Goal: Find specific page/section: Find specific page/section

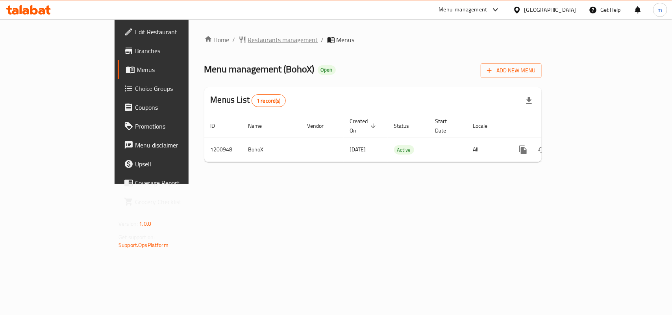
click at [248, 40] on span "Restaurants management" at bounding box center [283, 39] width 70 height 9
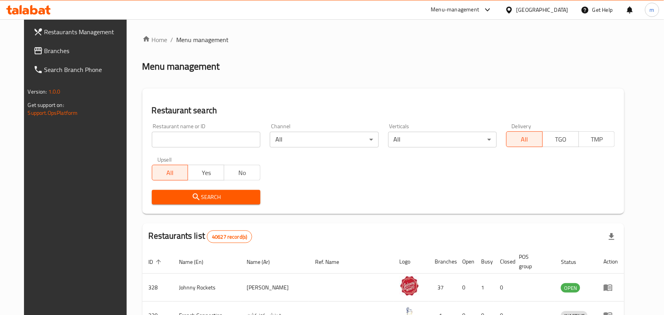
click at [197, 144] on input "search" at bounding box center [206, 140] width 109 height 16
paste input "668764"
type input "668764"
click button "Search" at bounding box center [206, 197] width 109 height 15
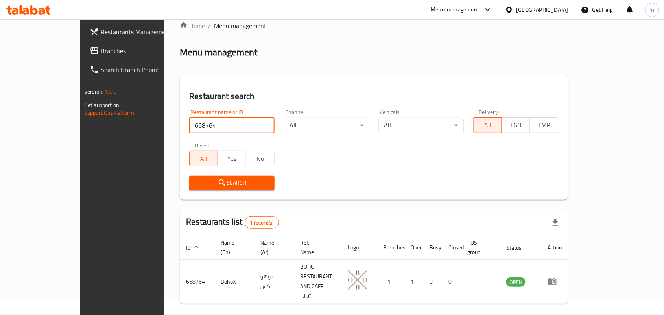
scroll to position [20, 0]
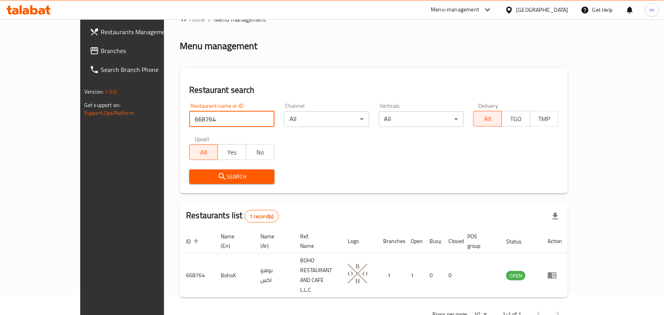
click at [101, 48] on span "Branches" at bounding box center [143, 50] width 84 height 9
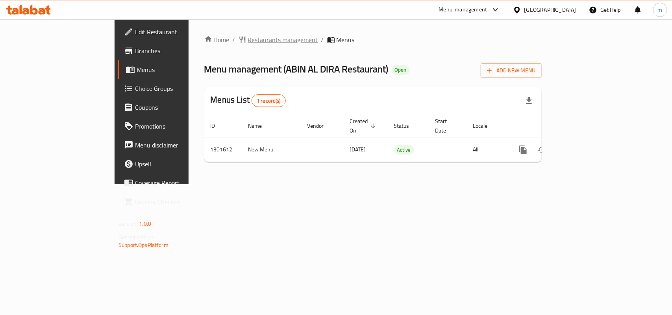
click at [248, 41] on span "Restaurants management" at bounding box center [283, 39] width 70 height 9
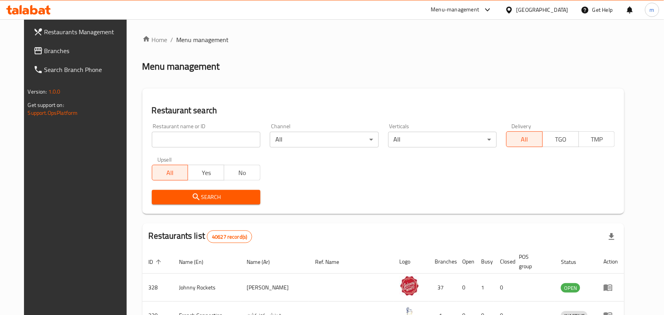
click at [163, 140] on input "search" at bounding box center [206, 140] width 109 height 16
paste input "702003"
type input "702003"
click button "Search" at bounding box center [206, 197] width 109 height 15
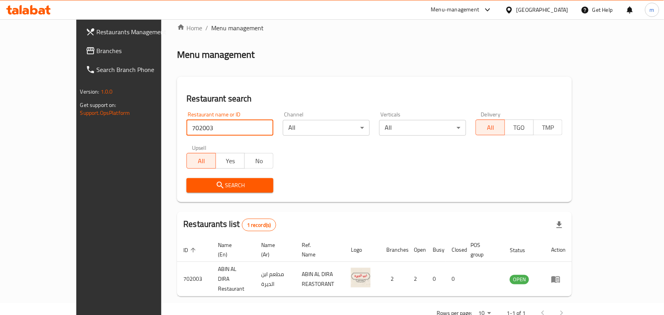
scroll to position [20, 0]
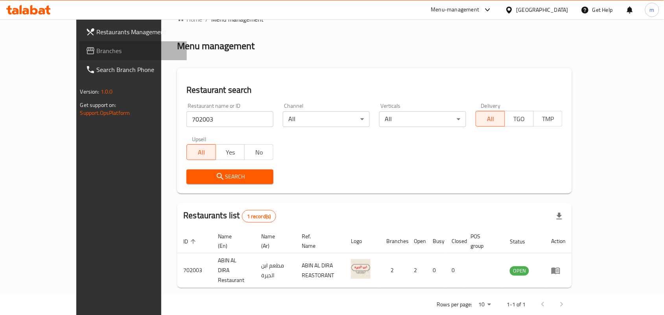
click at [79, 44] on link "Branches" at bounding box center [133, 50] width 108 height 19
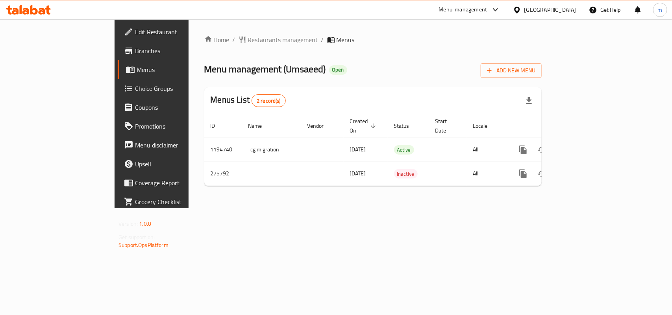
click at [205, 32] on div "Home / Restaurants management / Menus Menu management ( Umsaeed ) Open Add New …" at bounding box center [372, 113] width 369 height 189
click at [248, 41] on span "Restaurants management" at bounding box center [283, 39] width 70 height 9
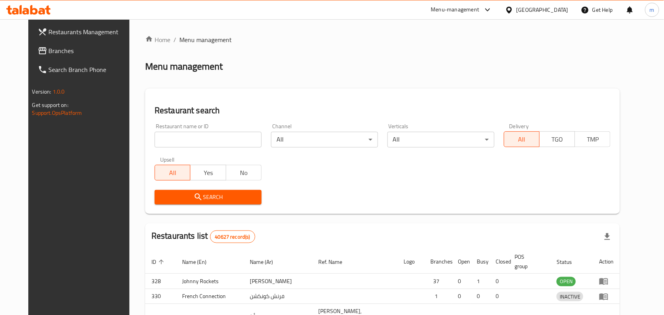
click at [193, 141] on div at bounding box center [332, 157] width 664 height 315
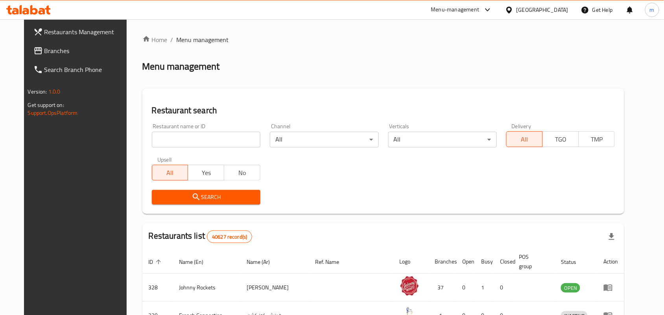
click at [193, 141] on input "search" at bounding box center [206, 140] width 109 height 16
paste input "628013"
type input "628013"
click button "Search" at bounding box center [206, 197] width 109 height 15
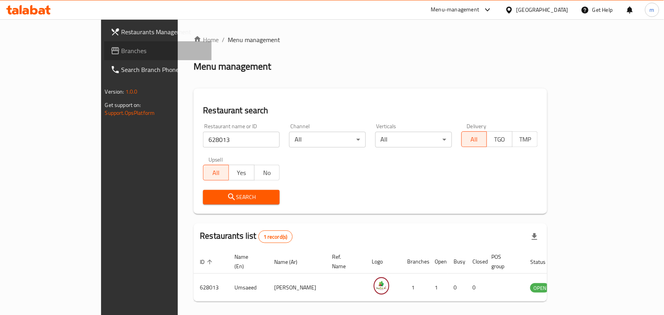
click at [122, 53] on span "Branches" at bounding box center [164, 50] width 84 height 9
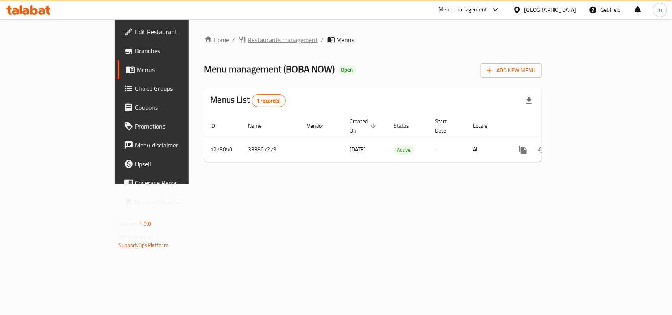
click at [248, 40] on span "Restaurants management" at bounding box center [283, 39] width 70 height 9
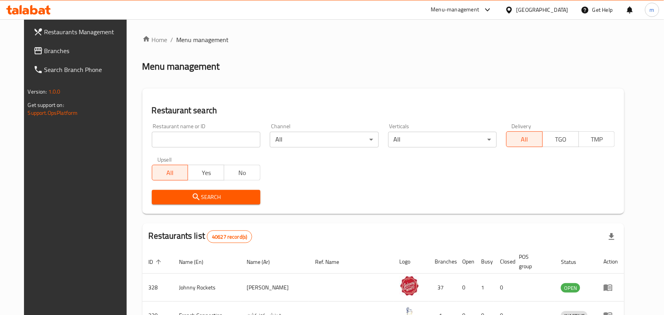
click at [193, 140] on input "search" at bounding box center [206, 140] width 109 height 16
paste input "692796"
type input "692796"
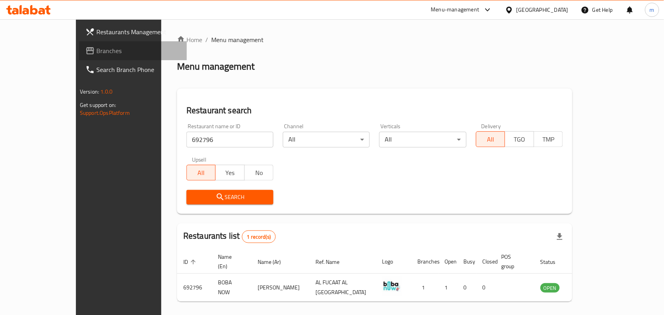
click at [96, 51] on span "Branches" at bounding box center [138, 50] width 84 height 9
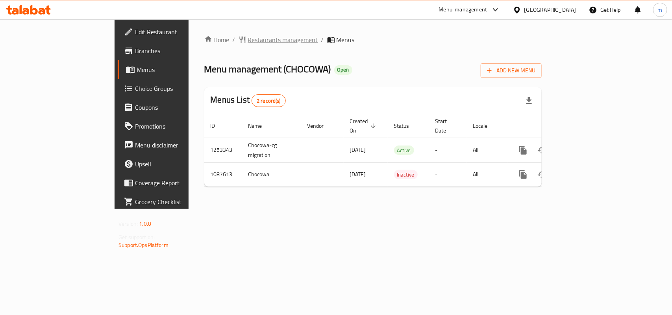
click at [248, 41] on span "Restaurants management" at bounding box center [283, 39] width 70 height 9
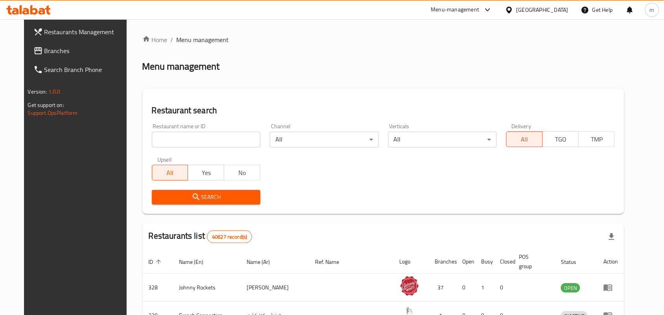
click at [193, 141] on input "search" at bounding box center [206, 140] width 109 height 16
paste input "664740"
type input "664740"
click button "Search" at bounding box center [206, 197] width 109 height 15
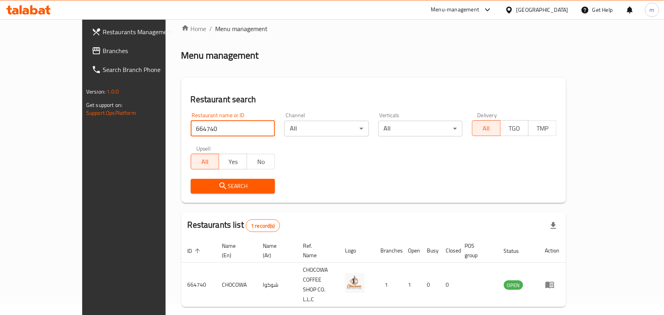
scroll to position [20, 0]
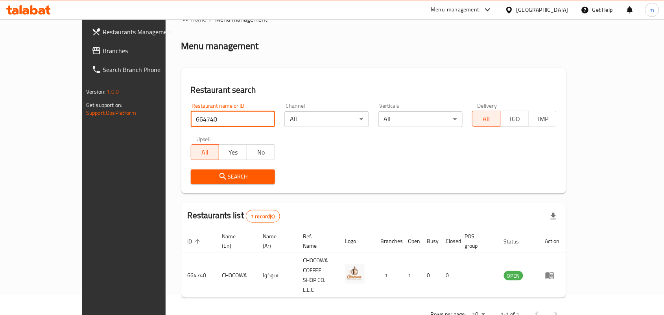
click at [103, 54] on span "Branches" at bounding box center [145, 50] width 84 height 9
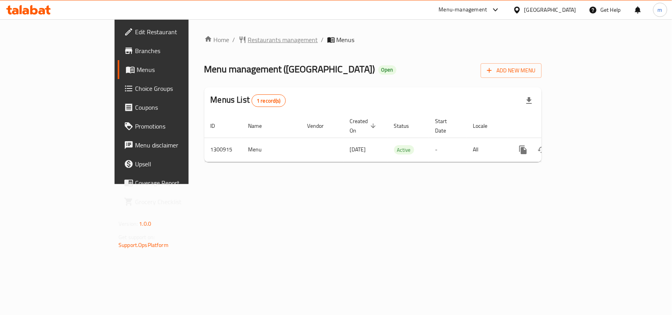
click at [248, 39] on span "Restaurants management" at bounding box center [283, 39] width 70 height 9
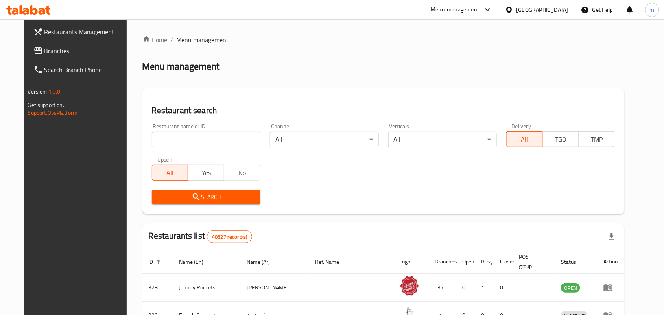
click at [197, 138] on input "search" at bounding box center [206, 140] width 109 height 16
paste input "701868"
type input "701868"
click button "Search" at bounding box center [206, 197] width 109 height 15
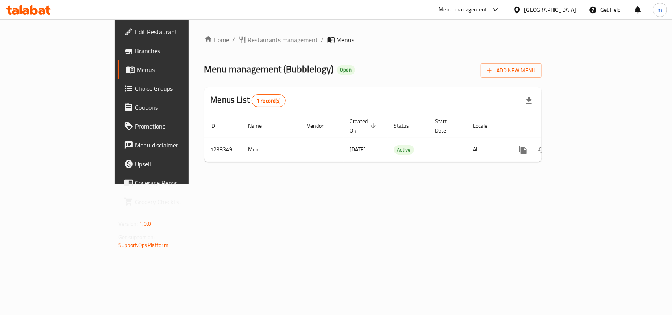
click at [248, 37] on span "Restaurants management" at bounding box center [283, 39] width 70 height 9
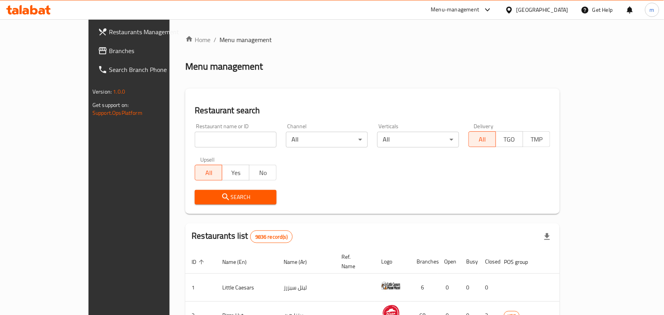
click at [195, 147] on input "search" at bounding box center [236, 140] width 82 height 16
paste input "679683"
type input "679683"
